Goal: Task Accomplishment & Management: Complete application form

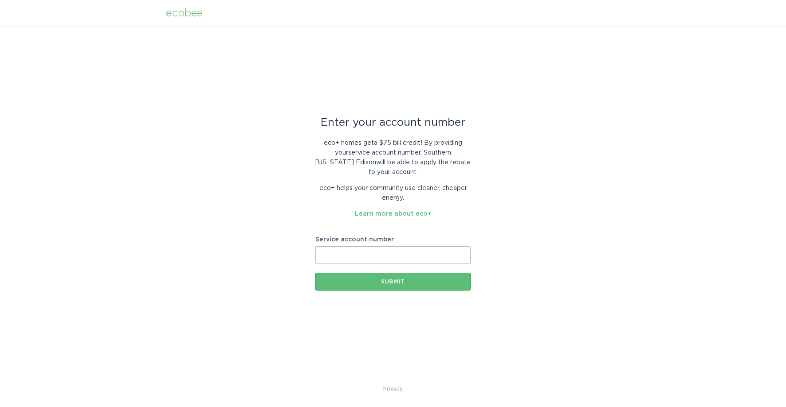
click at [400, 252] on input "Service account number" at bounding box center [392, 255] width 155 height 18
paste input "text"
type input "8001798458"
click at [387, 282] on div "Submit" at bounding box center [393, 281] width 146 height 5
